Goal: Find specific page/section: Find specific page/section

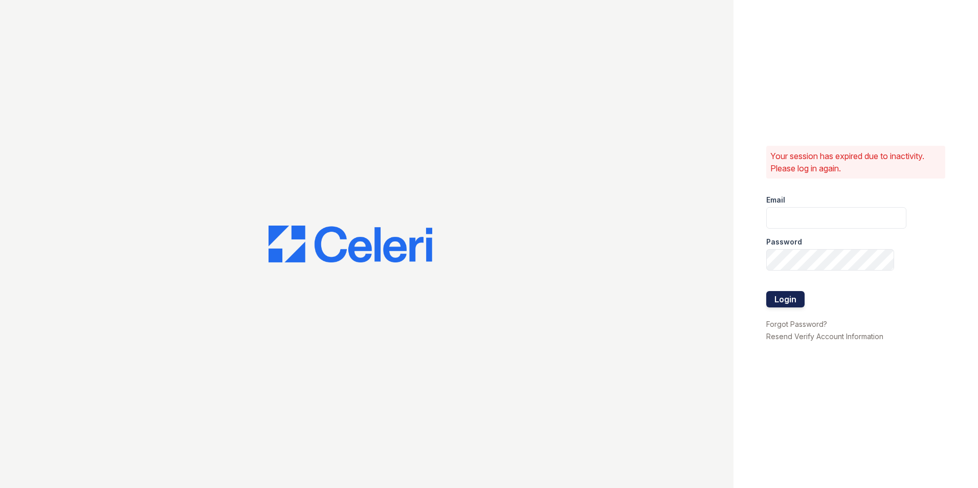
type input "[DOMAIN_NAME][EMAIL_ADDRESS][DOMAIN_NAME]"
click at [776, 302] on button "Login" at bounding box center [786, 299] width 38 height 16
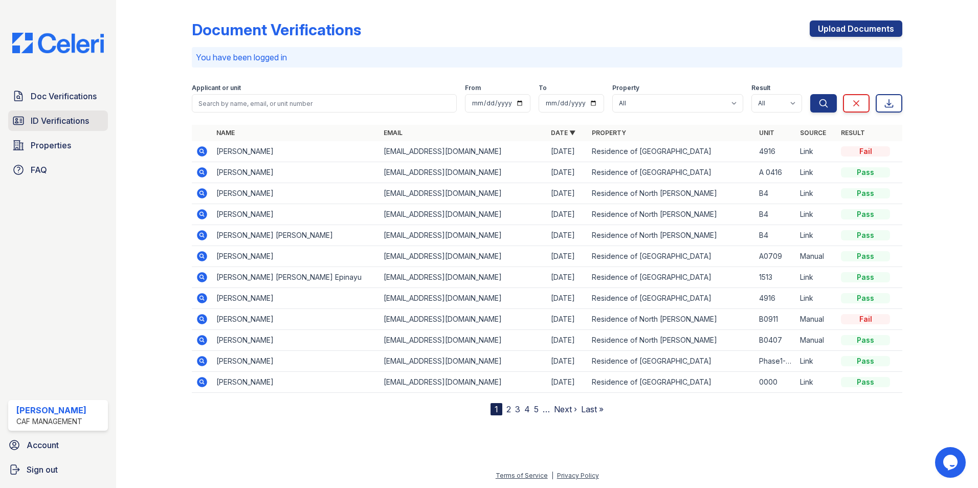
click at [63, 120] on span "ID Verifications" at bounding box center [60, 121] width 58 height 12
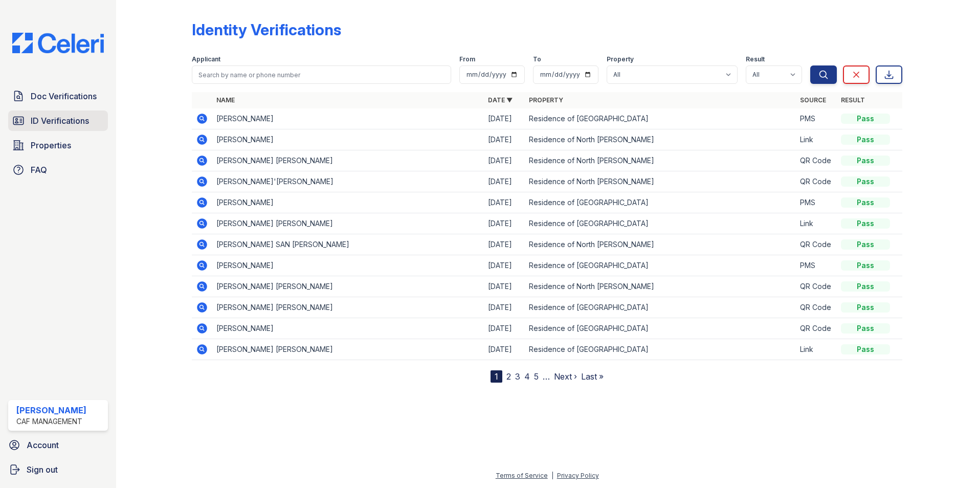
click at [82, 121] on span "ID Verifications" at bounding box center [60, 121] width 58 height 12
click at [74, 122] on span "ID Verifications" at bounding box center [60, 121] width 58 height 12
click at [43, 145] on span "Properties" at bounding box center [51, 145] width 40 height 12
